Goal: Transaction & Acquisition: Obtain resource

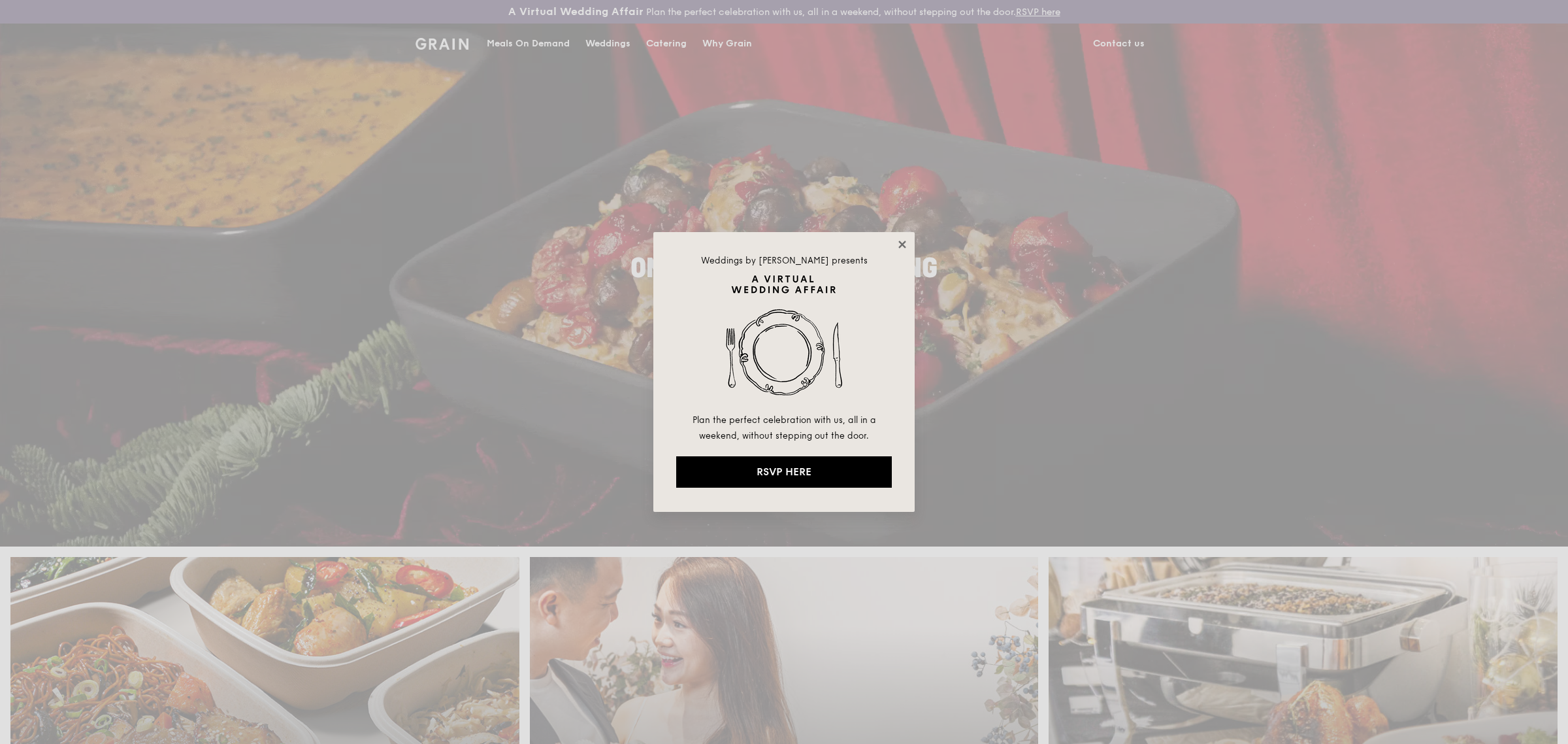
click at [902, 246] on icon at bounding box center [902, 245] width 12 height 12
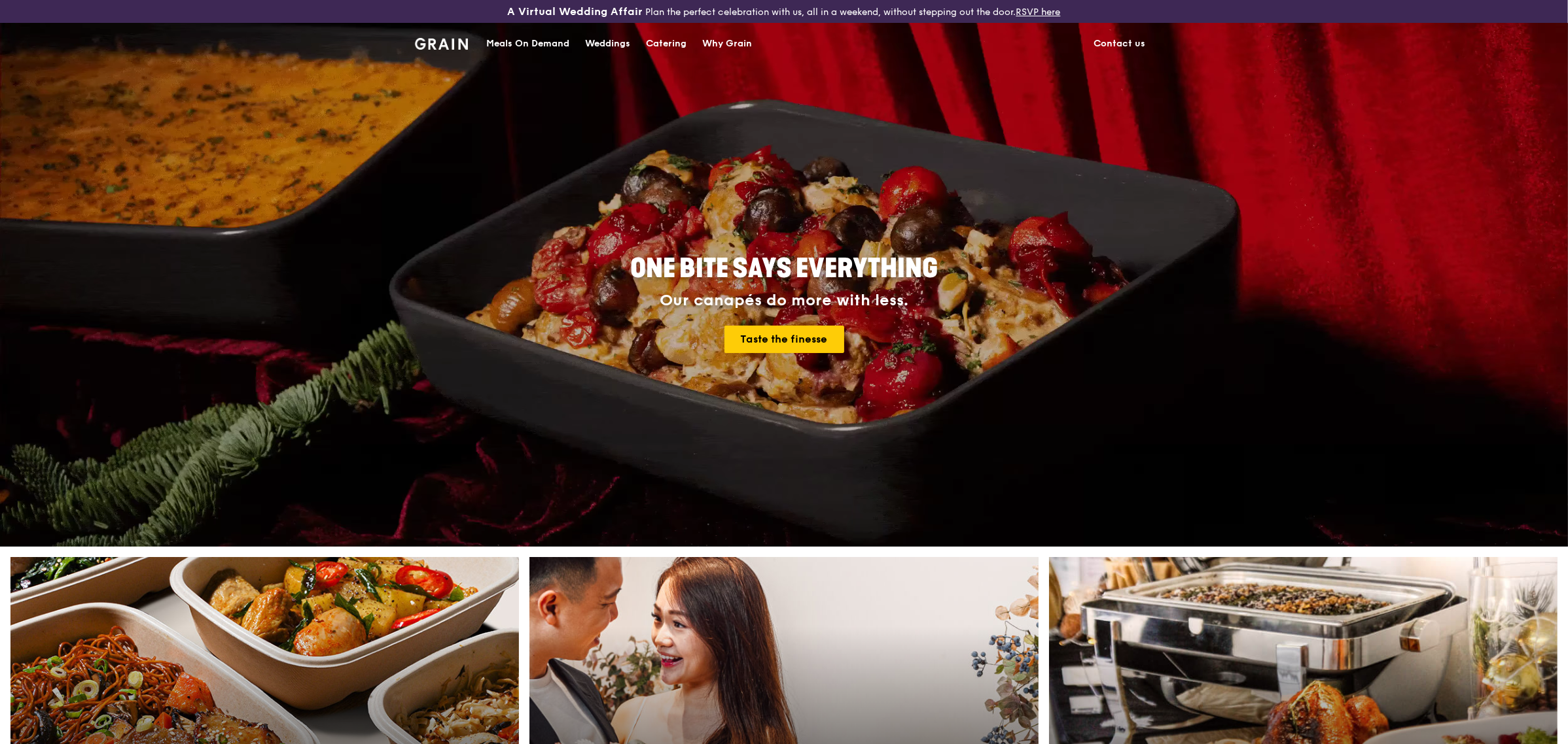
click at [675, 45] on div "Catering" at bounding box center [665, 43] width 41 height 40
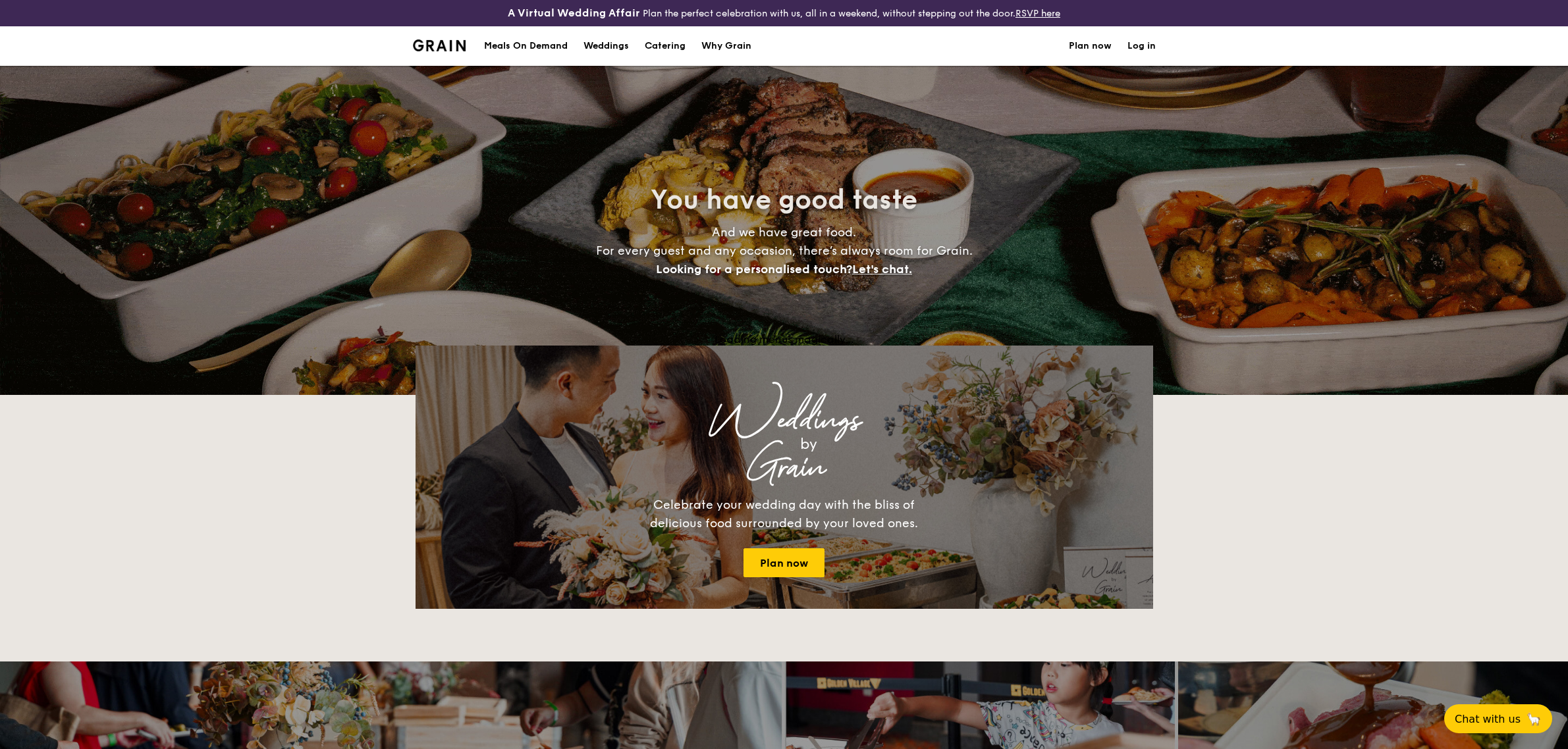
select select
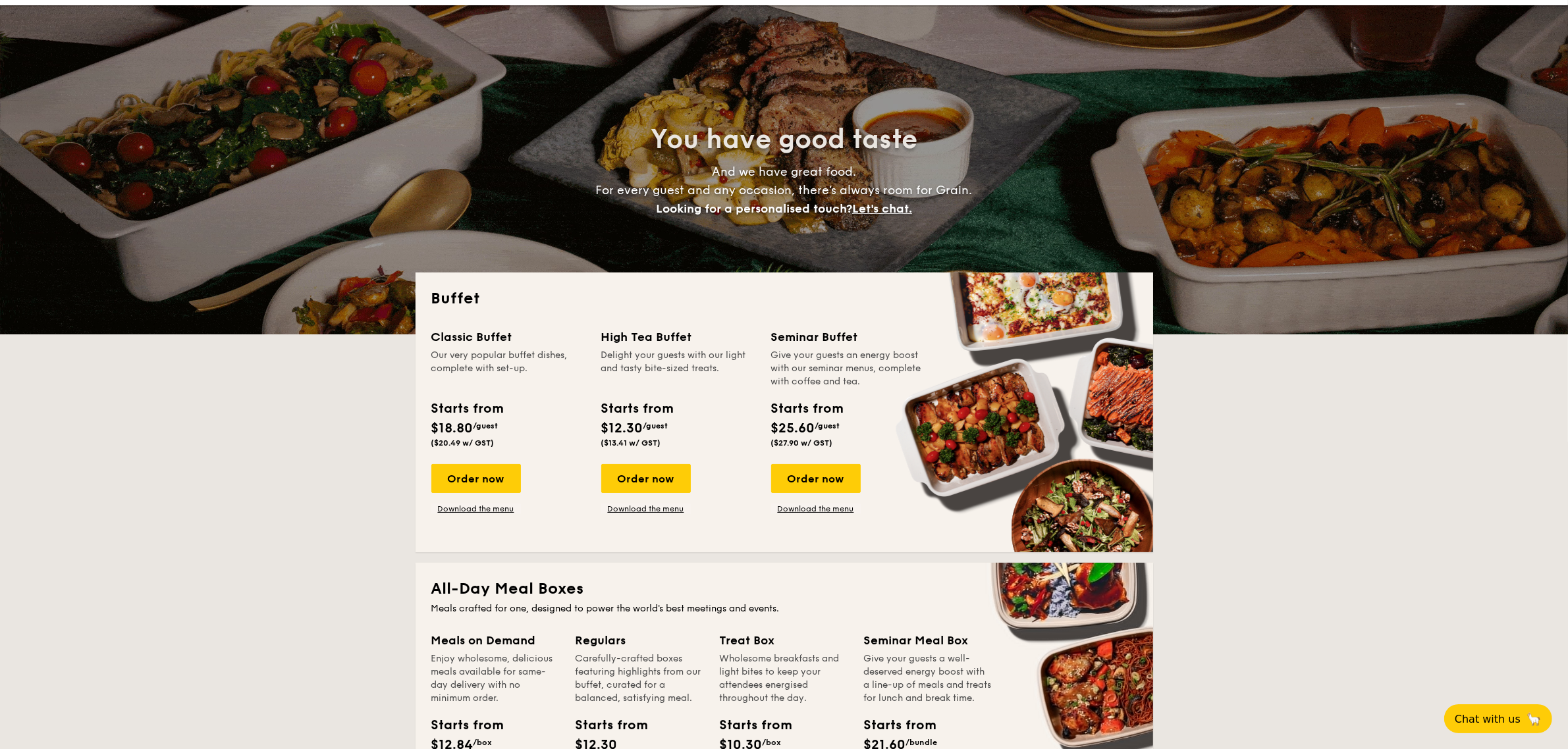
scroll to position [164, 0]
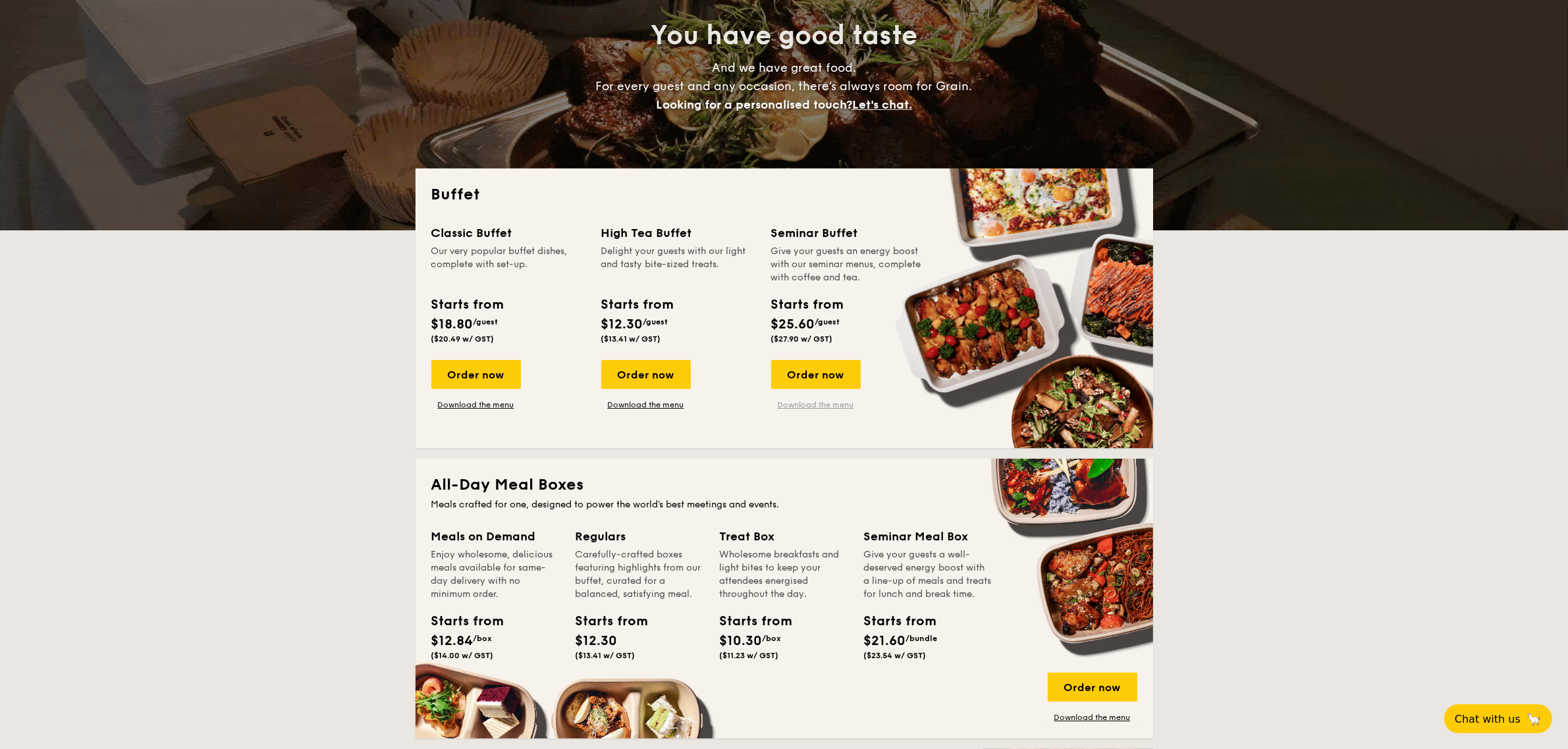
click at [817, 405] on link "Download the menu" at bounding box center [816, 405] width 90 height 11
